Goal: Communication & Community: Share content

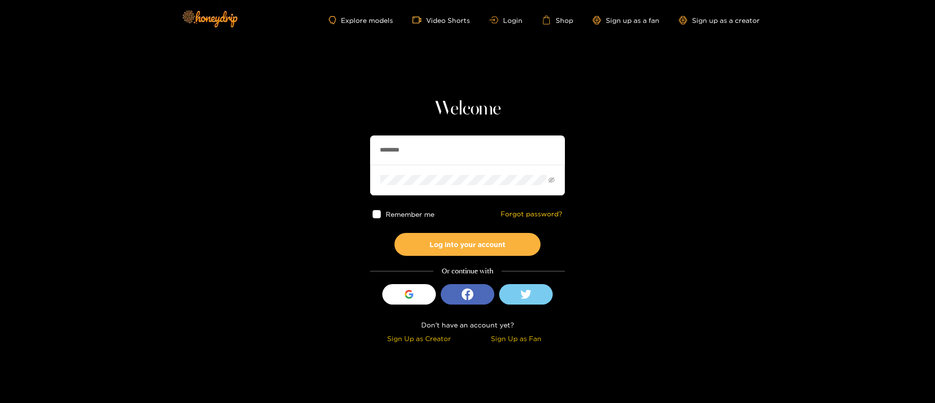
drag, startPoint x: 451, startPoint y: 164, endPoint x: 449, endPoint y: 156, distance: 8.0
click at [451, 163] on input "********" at bounding box center [467, 149] width 195 height 29
click at [449, 155] on input "********" at bounding box center [467, 149] width 195 height 29
paste input "text"
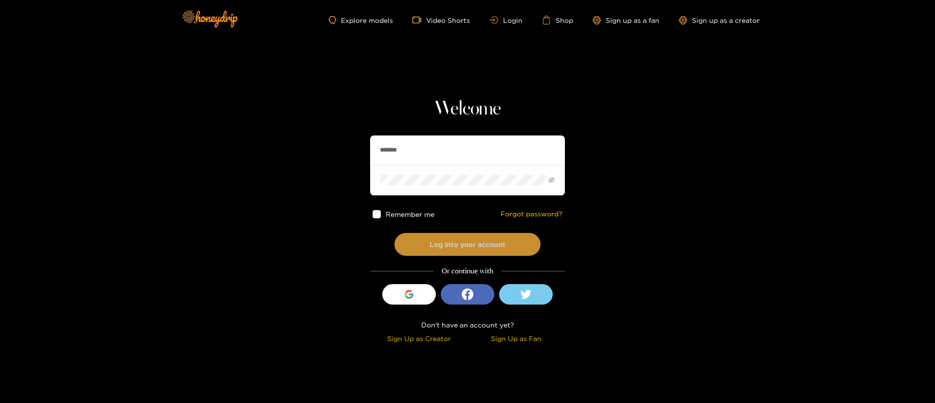
type input "*******"
click at [469, 241] on button "Log into your account" at bounding box center [467, 244] width 146 height 23
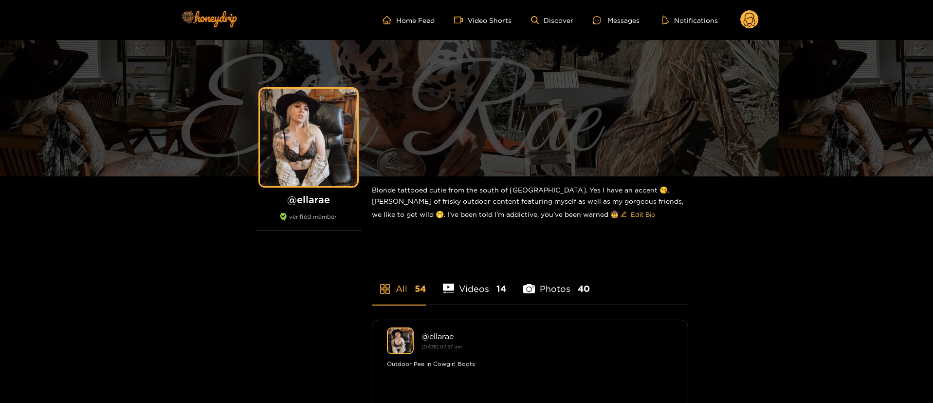
drag, startPoint x: 621, startPoint y: 18, endPoint x: 738, endPoint y: 24, distance: 117.4
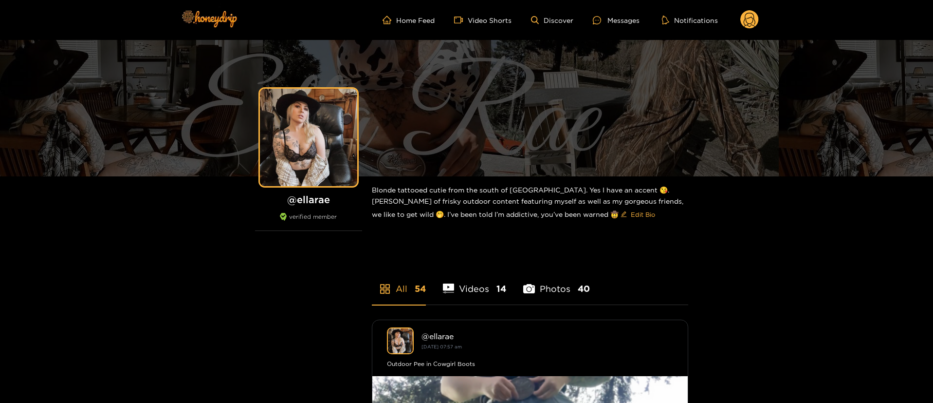
click at [621, 18] on div "Messages" at bounding box center [616, 20] width 47 height 11
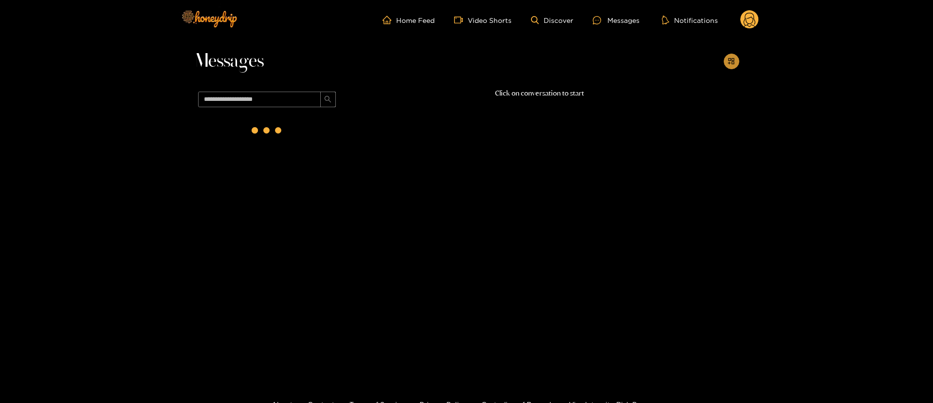
click at [727, 65] on button "button" at bounding box center [732, 62] width 16 height 16
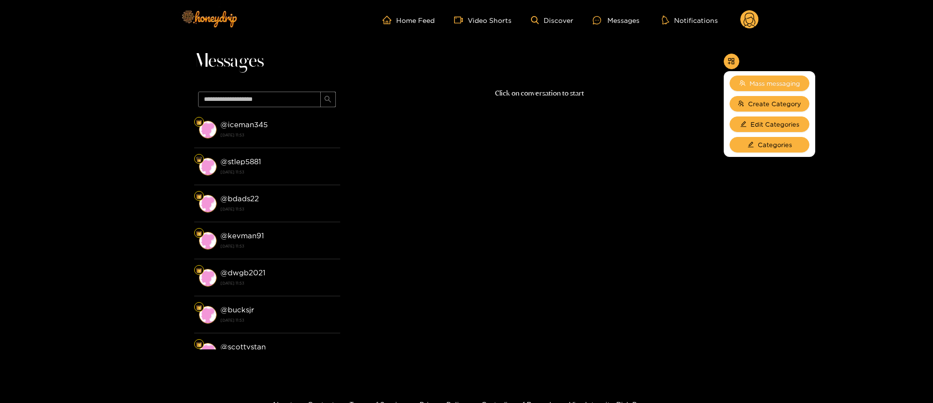
click at [757, 88] on button "Mass messaging" at bounding box center [770, 83] width 80 height 16
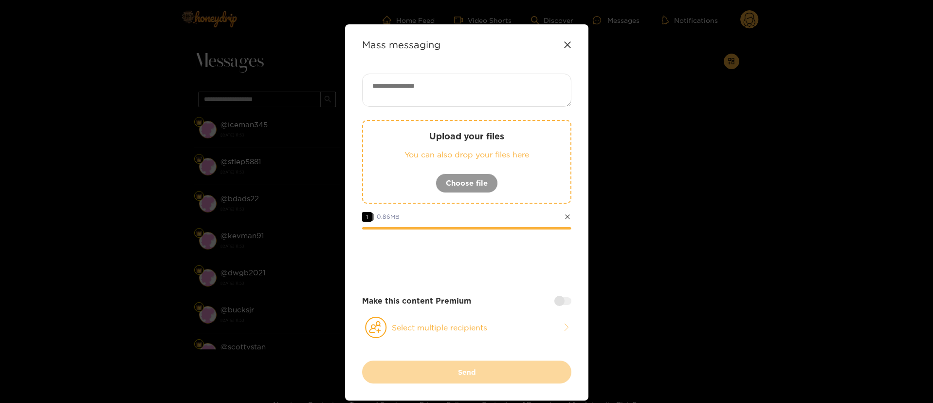
click at [482, 107] on div "Upload your files You can also drop your files here Choose file 1 0.86 MB Make …" at bounding box center [466, 216] width 209 height 287
paste textarea "**********"
click at [480, 97] on textarea at bounding box center [466, 89] width 209 height 33
type textarea "**********"
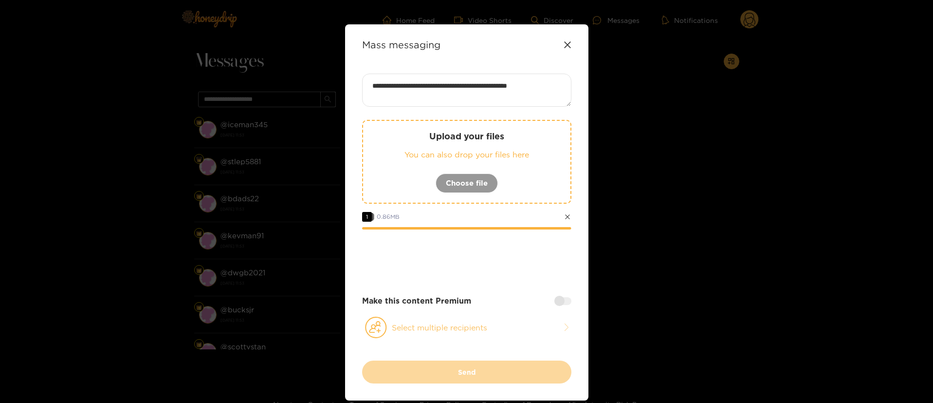
click at [450, 330] on button "Select multiple recipients" at bounding box center [466, 327] width 209 height 22
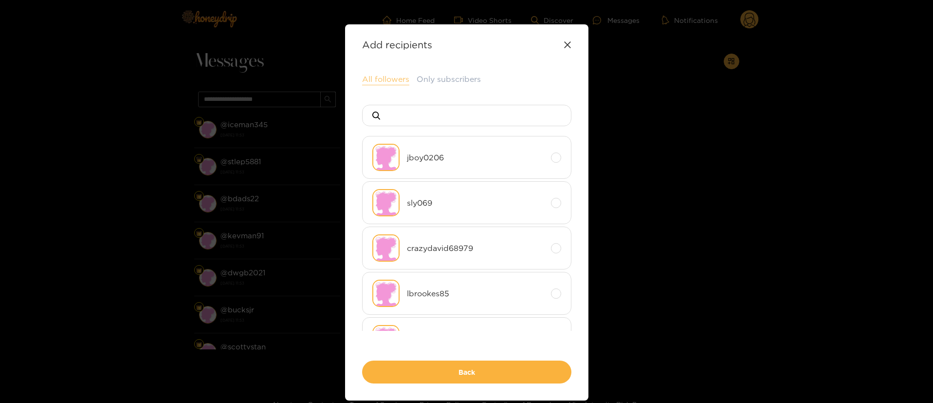
click at [388, 79] on button "All followers" at bounding box center [385, 79] width 47 height 12
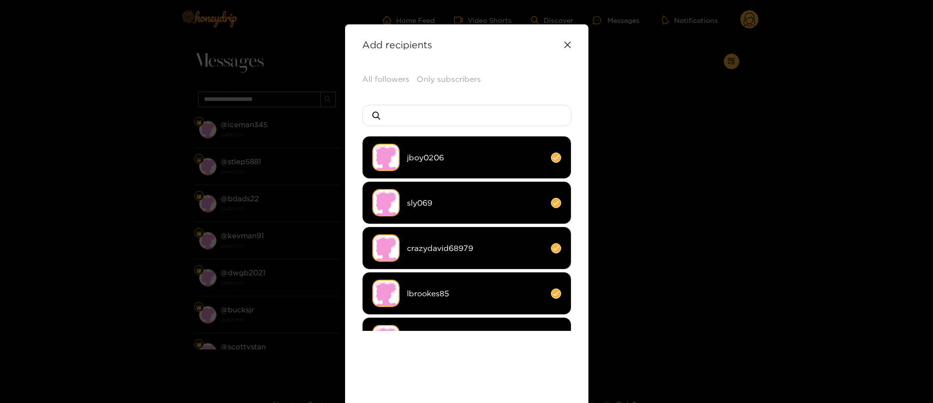
click at [520, 82] on div "All followers Only subscribers" at bounding box center [466, 79] width 209 height 12
click at [472, 357] on div "All followers Only subscribers jboy0206 sly069 crazydavid68979 lbrookes85 emitc…" at bounding box center [466, 251] width 209 height 357
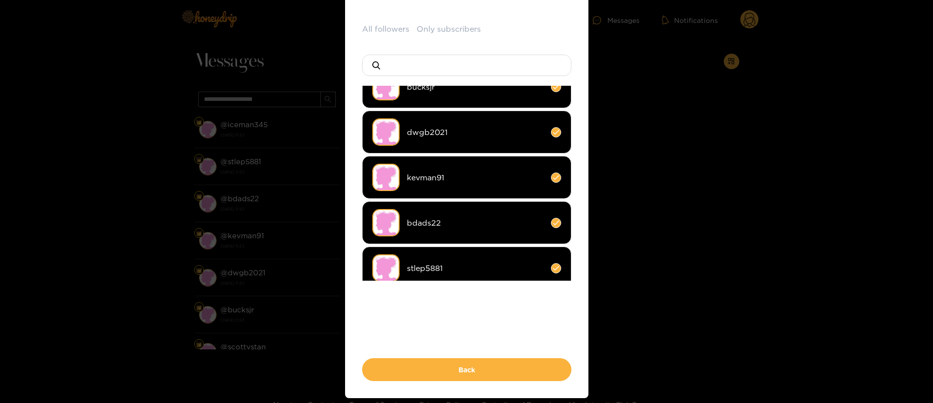
scroll to position [73, 0]
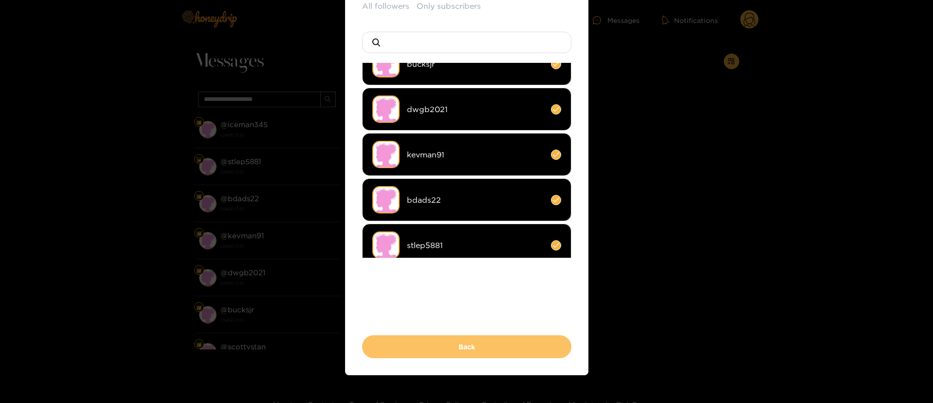
click at [491, 353] on button "Back" at bounding box center [466, 346] width 209 height 23
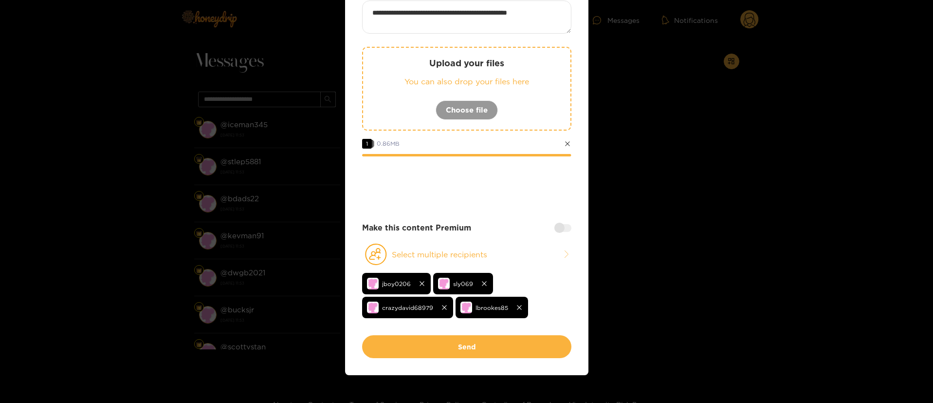
click at [476, 198] on div at bounding box center [466, 183] width 209 height 39
click at [471, 192] on div at bounding box center [466, 183] width 209 height 39
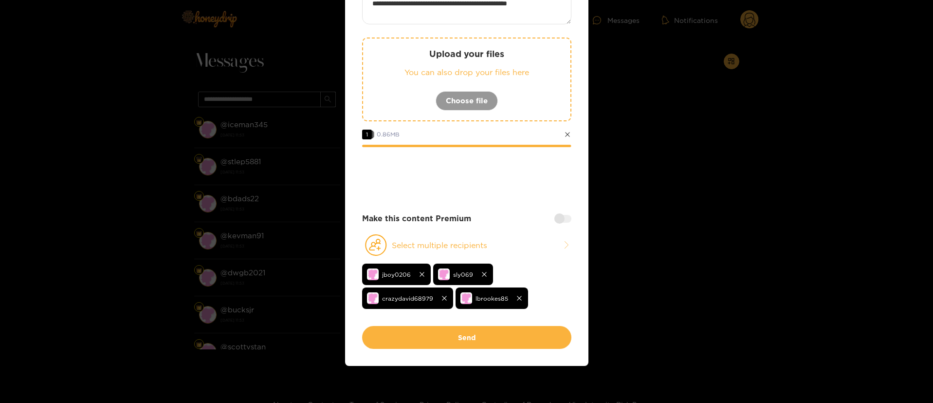
scroll to position [84, 0]
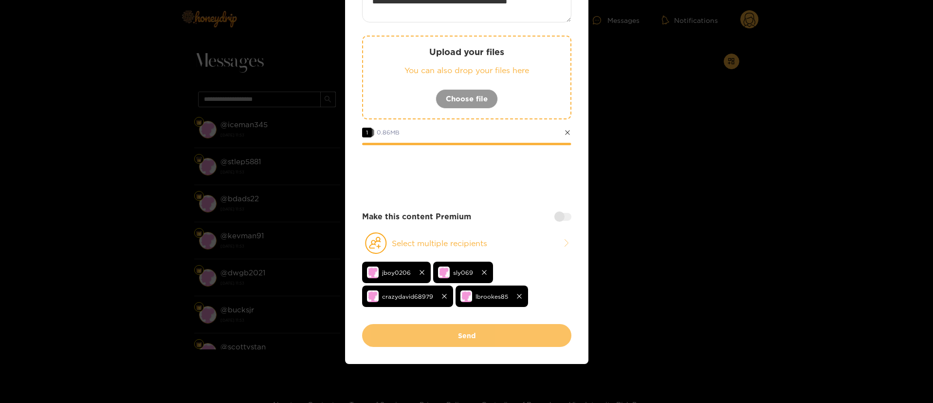
click at [494, 333] on button "Send" at bounding box center [466, 335] width 209 height 23
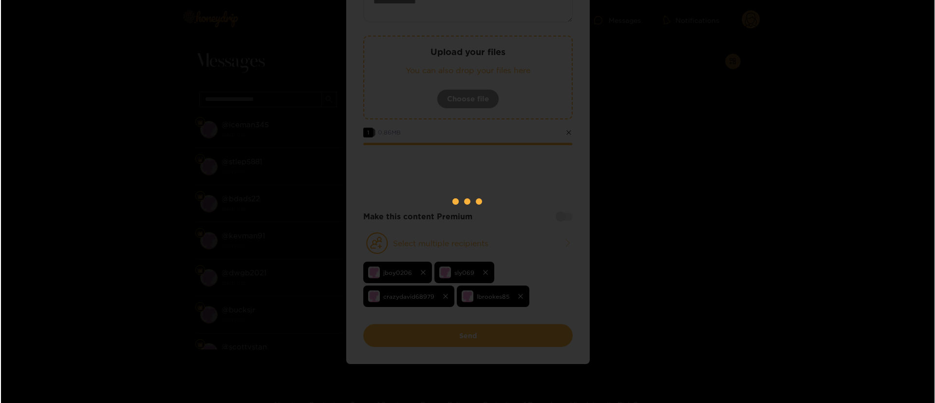
scroll to position [0, 0]
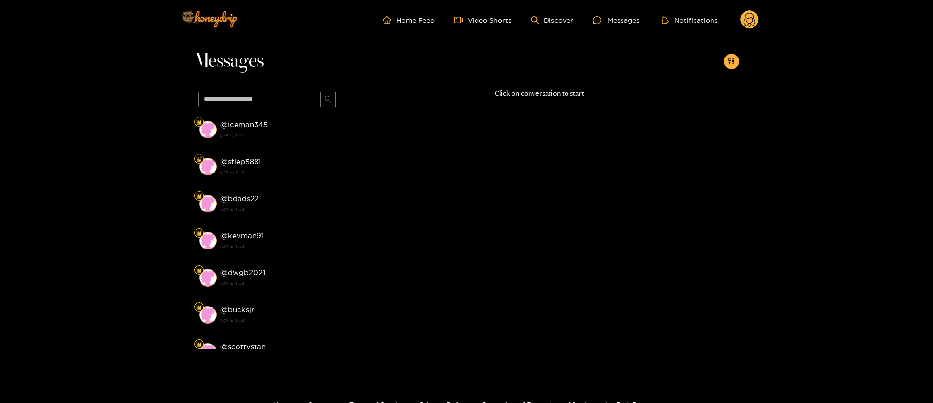
click at [753, 17] on circle at bounding box center [749, 19] width 18 height 18
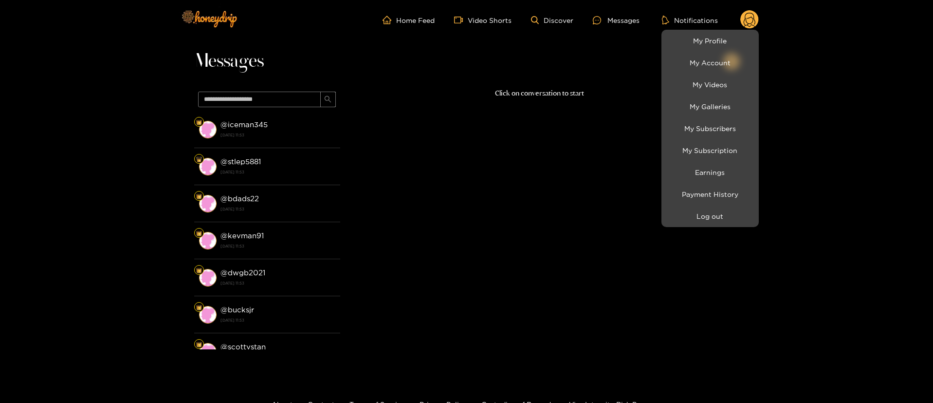
click at [701, 206] on li "Log out" at bounding box center [709, 216] width 97 height 22
click at [698, 210] on button "Log out" at bounding box center [710, 215] width 92 height 17
